Goal: Task Accomplishment & Management: Manage account settings

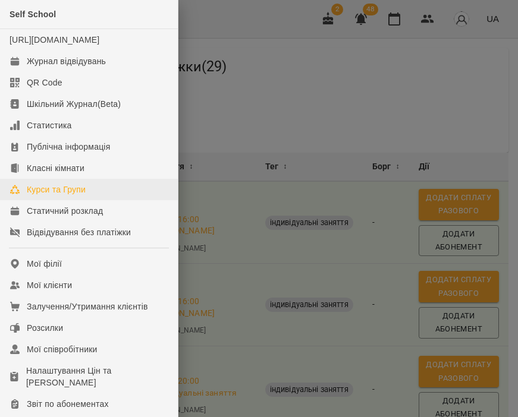
scroll to position [1933, 0]
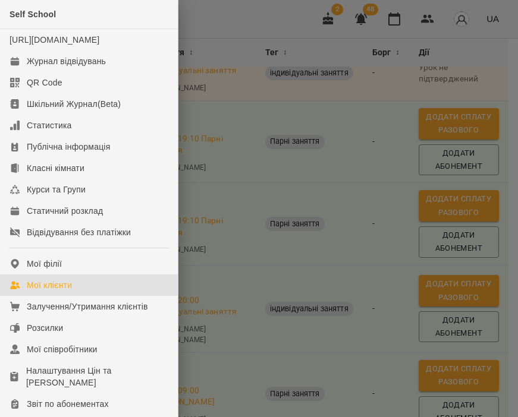
click at [35, 291] on div "Мої клієнти" at bounding box center [49, 285] width 45 height 12
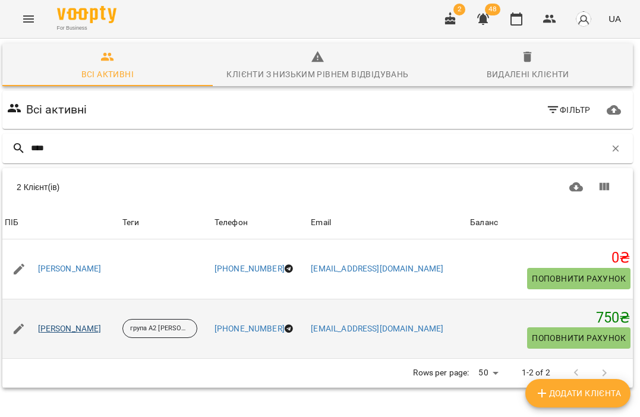
type input "****"
click at [71, 328] on link "[PERSON_NAME]" at bounding box center [70, 329] width 64 height 12
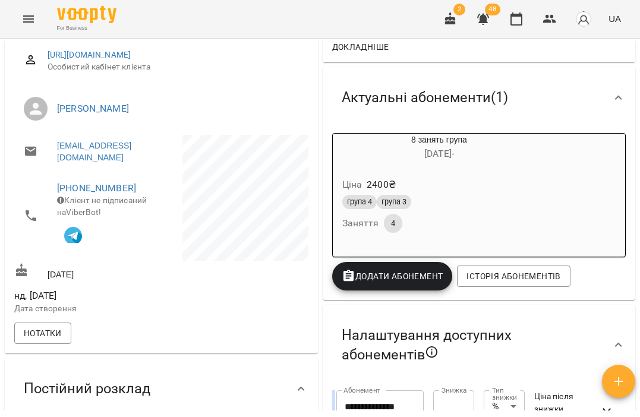
scroll to position [166, 0]
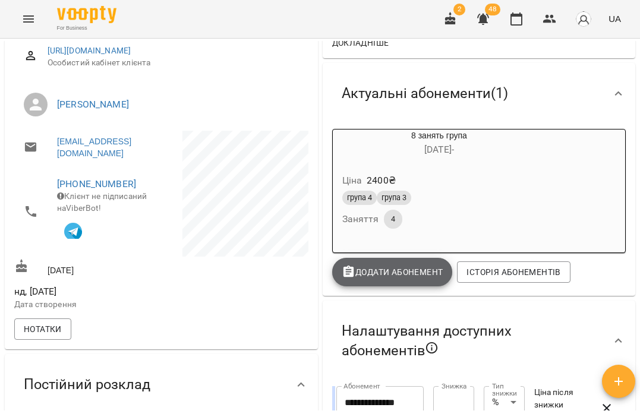
click at [435, 279] on span "Додати Абонемент" at bounding box center [393, 272] width 102 height 14
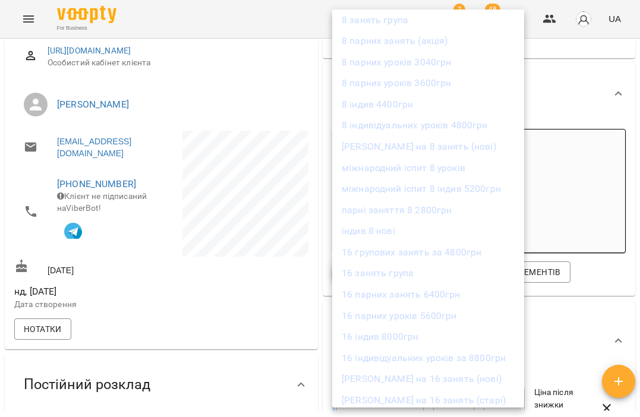
scroll to position [339, 0]
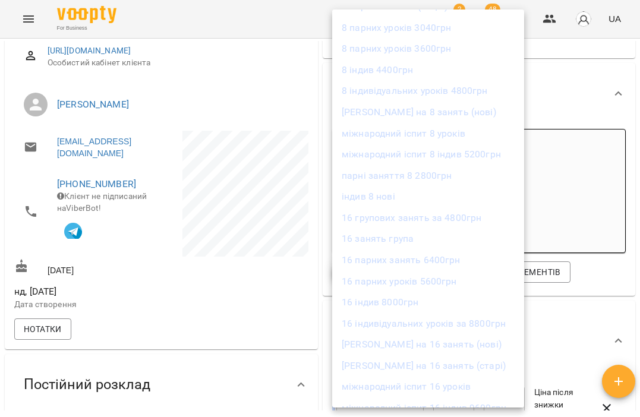
click at [517, 269] on div at bounding box center [320, 208] width 640 height 417
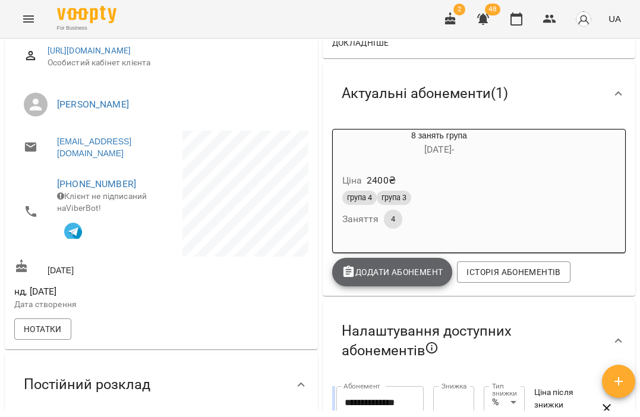
click at [386, 276] on span "Додати Абонемент" at bounding box center [393, 272] width 102 height 14
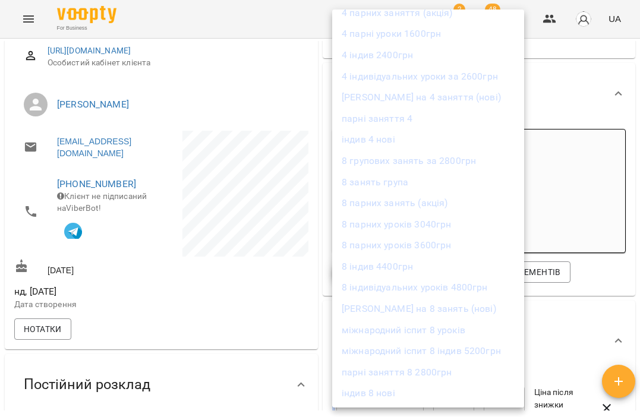
scroll to position [139, 0]
click at [405, 188] on li "8 занять група" at bounding box center [428, 185] width 192 height 21
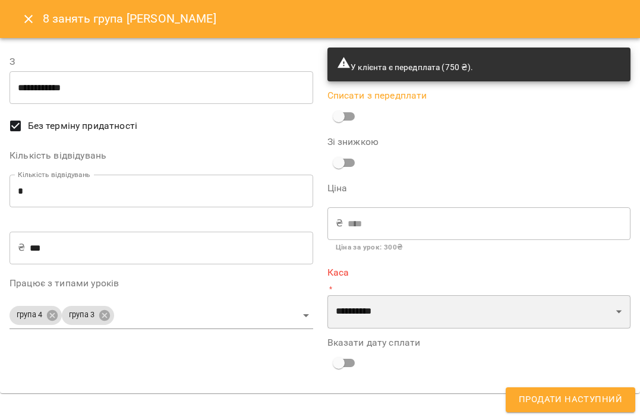
click at [347, 304] on select "**********" at bounding box center [479, 311] width 304 height 33
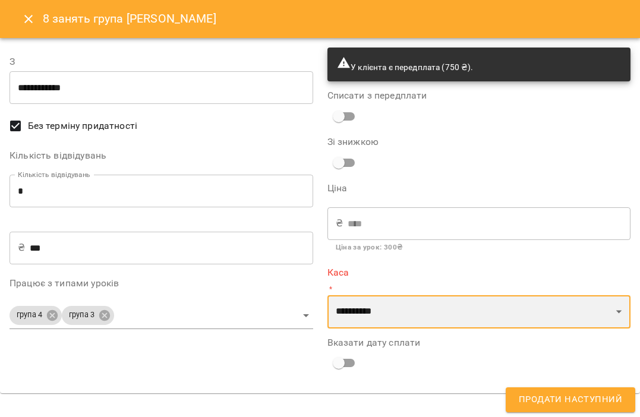
select select "****"
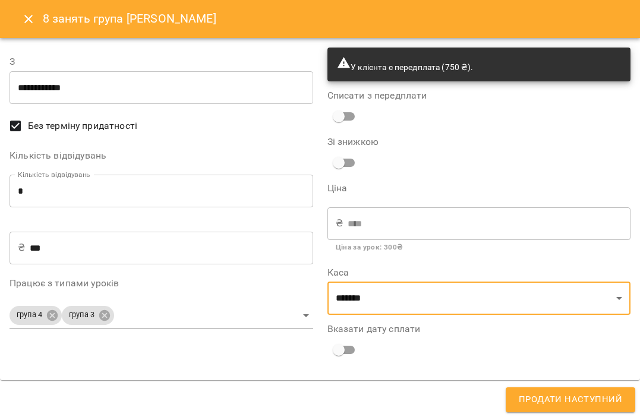
click at [517, 396] on span "Продати наступний" at bounding box center [570, 399] width 103 height 15
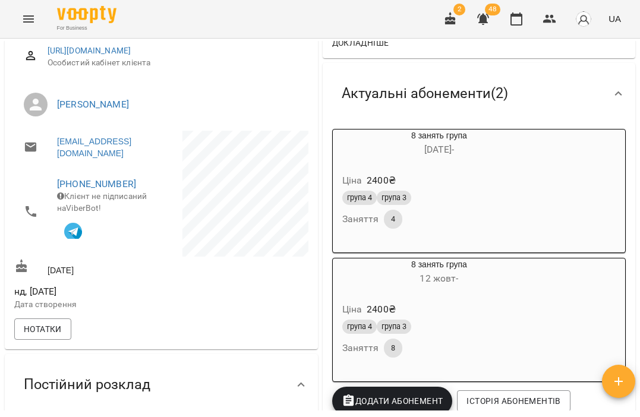
scroll to position [0, 0]
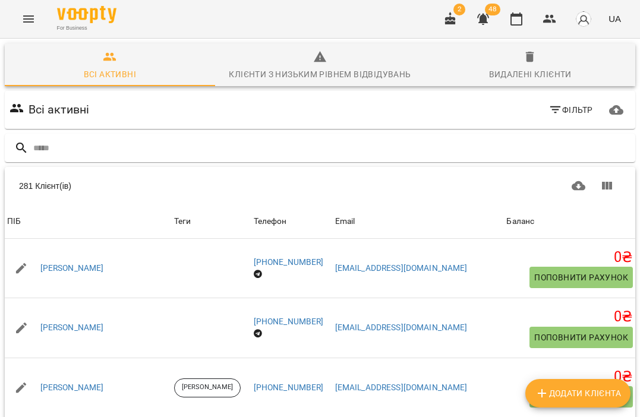
click at [241, 99] on div "Всі активні Фільтр" at bounding box center [320, 109] width 626 height 33
